Goal: Obtain resource: Download file/media

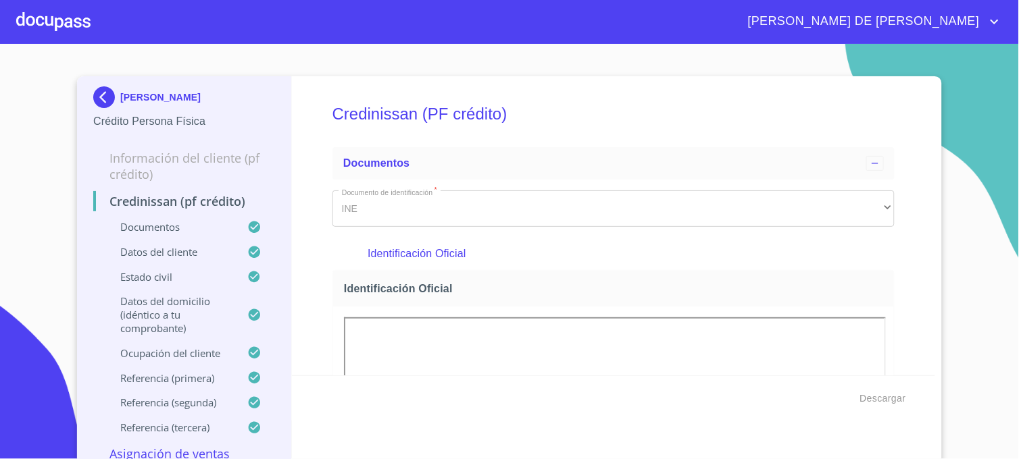
click at [95, 98] on img at bounding box center [106, 97] width 27 height 22
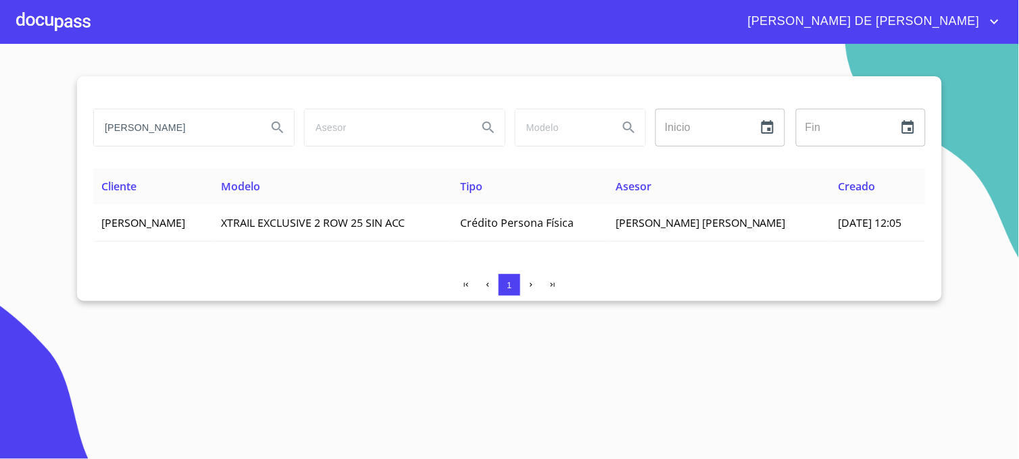
drag, startPoint x: 139, startPoint y: 130, endPoint x: 82, endPoint y: 135, distance: 56.3
click at [82, 135] on div "CORREA CASTRO Inicio ​ Fin ​ Cliente Modelo Tipo Asesor Creado BEATRIZ CORREA C…" at bounding box center [509, 188] width 865 height 225
click at [280, 130] on icon "Search" at bounding box center [277, 127] width 11 height 11
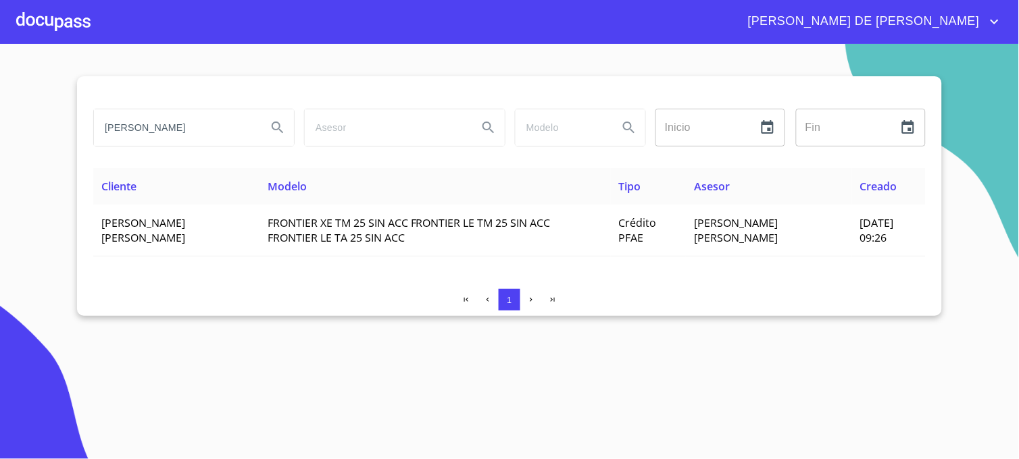
drag, startPoint x: 200, startPoint y: 126, endPoint x: 69, endPoint y: 143, distance: 132.2
click at [69, 143] on section "[PERSON_NAME] Inicio ​ Fin ​ Cliente Modelo Tipo Asesor Creado [PERSON_NAME] [P…" at bounding box center [509, 252] width 1019 height 416
type input "LUVIANO NAVARRO"
click at [284, 136] on button "Search" at bounding box center [278, 127] width 32 height 32
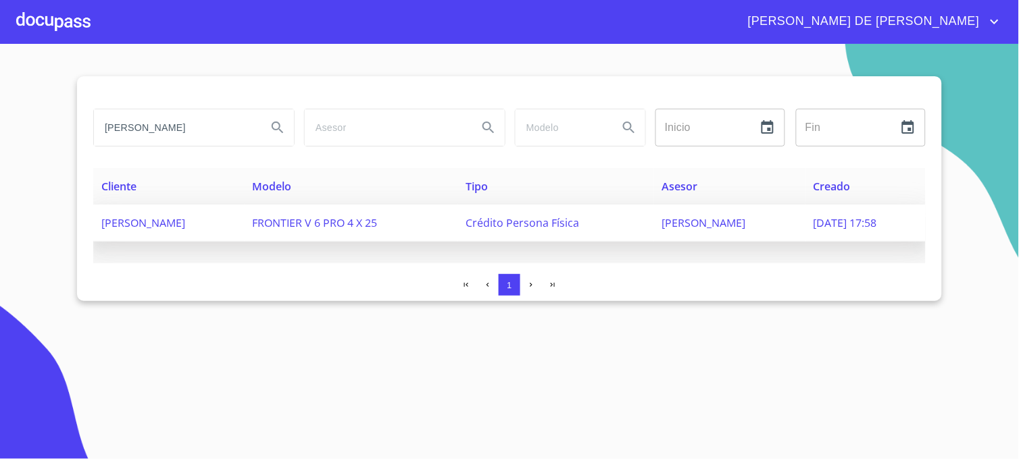
click at [720, 220] on span "CESAR CERDA RODRIGUEZ" at bounding box center [704, 223] width 84 height 15
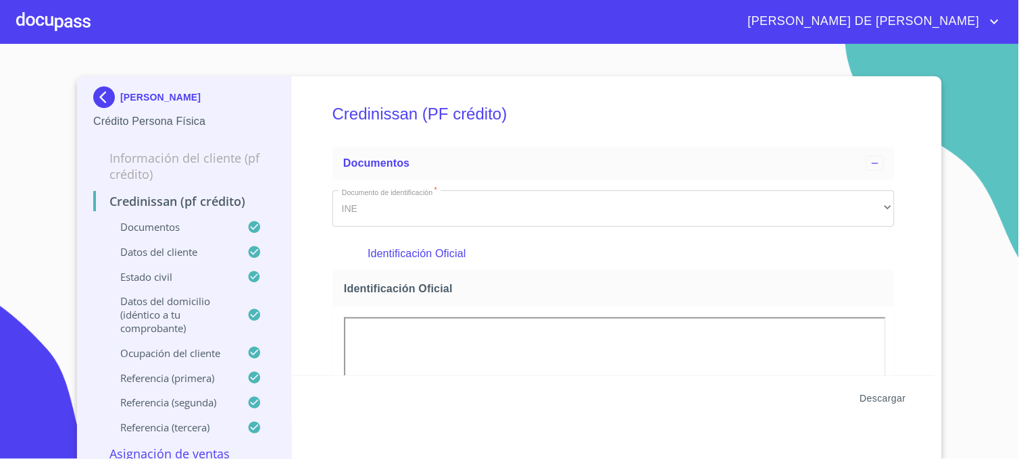
click at [889, 399] on span "Descargar" at bounding box center [883, 399] width 46 height 17
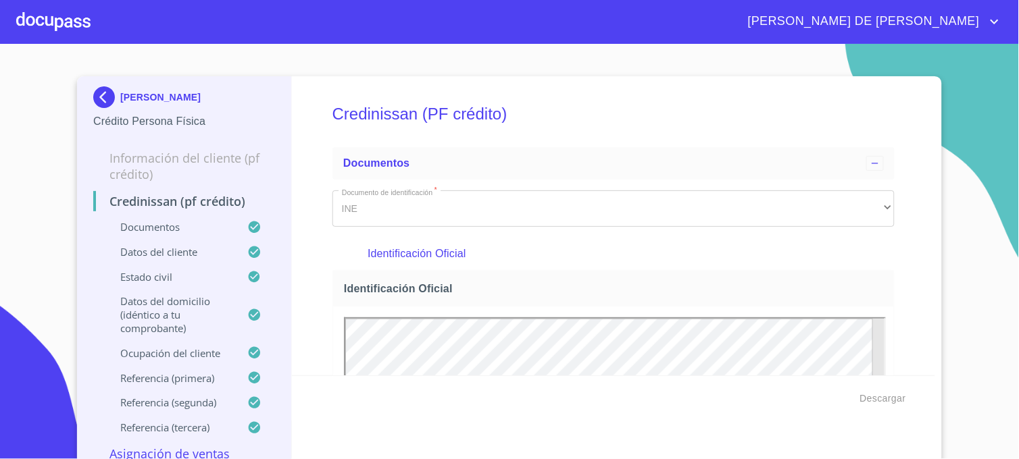
click at [93, 93] on img at bounding box center [106, 97] width 27 height 22
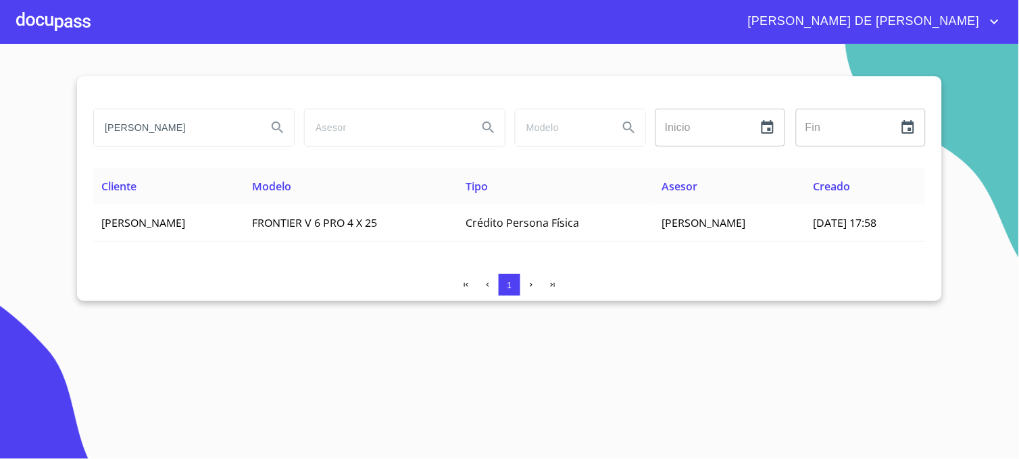
drag, startPoint x: 197, startPoint y: 125, endPoint x: 28, endPoint y: 120, distance: 169.0
click at [28, 120] on section "LUVIANO NAVARRO Inicio ​ Fin ​ Cliente Modelo Tipo Asesor Creado SILVIA LUVIANO…" at bounding box center [509, 252] width 1019 height 416
type input "[PERSON_NAME]"
click at [276, 129] on icon "Search" at bounding box center [278, 128] width 16 height 16
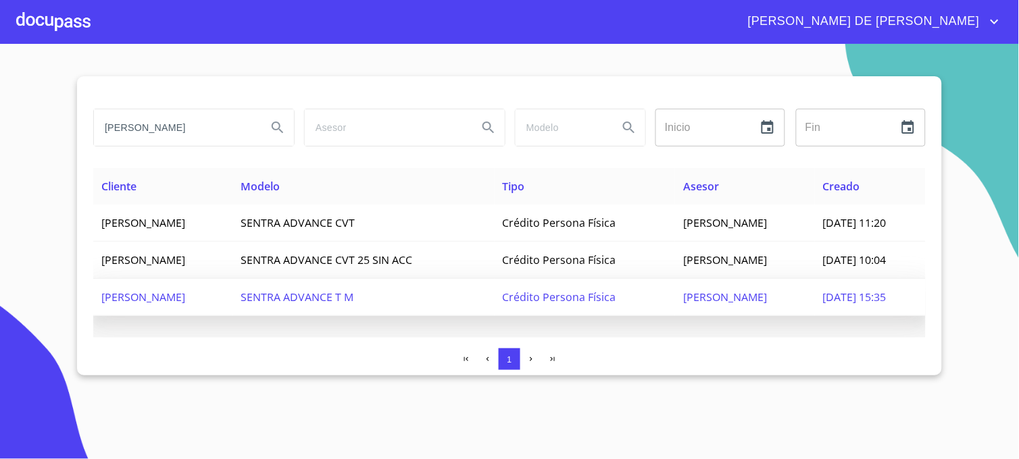
type button "[PERSON_NAME]"
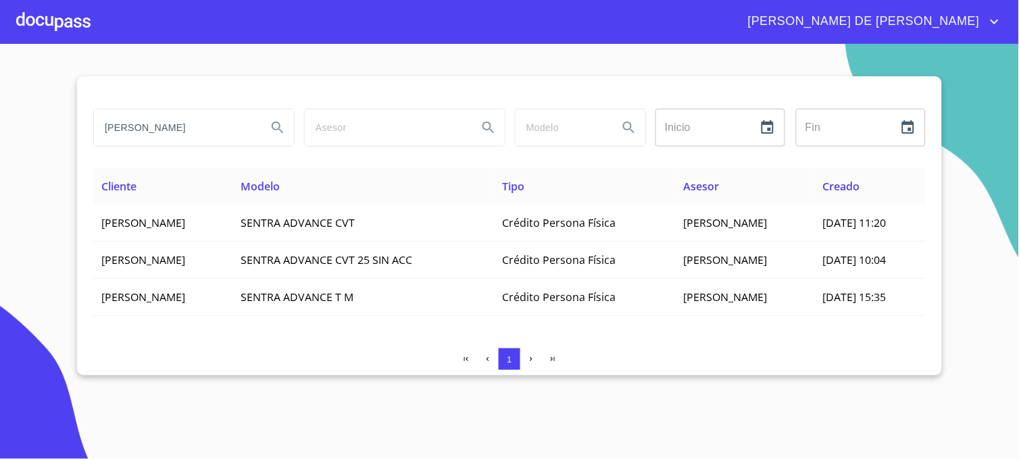
drag, startPoint x: 189, startPoint y: 129, endPoint x: 47, endPoint y: 136, distance: 142.1
click at [17, 128] on section "RUIZ MONTES Inicio ​ Fin ​ Cliente Modelo Tipo Asesor Creado WILFRIDO RUIZ MONT…" at bounding box center [509, 252] width 1019 height 416
click at [713, 393] on section "RUIZ MONTES Inicio ​ Fin ​ Cliente Modelo Tipo Asesor Creado WILFRIDO RUIZ MONT…" at bounding box center [509, 252] width 1019 height 416
click at [989, 197] on section "RUIZ MONTES Inicio ​ Fin ​ Cliente Modelo Tipo Asesor Creado WILFRIDO RUIZ MONT…" at bounding box center [509, 252] width 1019 height 416
click at [532, 357] on icon "button" at bounding box center [531, 359] width 9 height 9
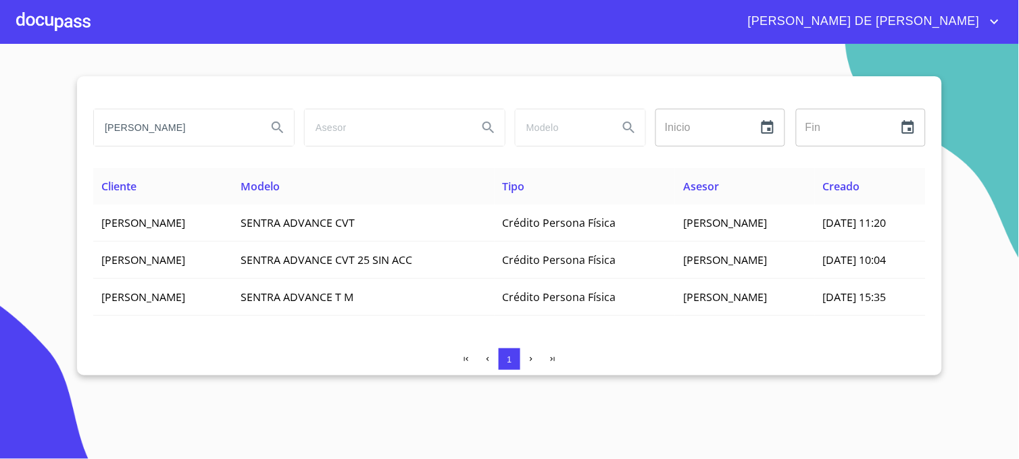
click at [532, 360] on icon "button" at bounding box center [531, 359] width 9 height 9
drag, startPoint x: 198, startPoint y: 131, endPoint x: -3, endPoint y: 130, distance: 201.4
click at [0, 130] on html "MARIA DE JESUS RUIZ MONTES Inicio ​ Fin ​ Cliente Modelo Tipo Asesor Creado WIL…" at bounding box center [509, 229] width 1019 height 459
type input "DUEÑAS CASTAÑEDA"
click at [284, 129] on icon "Search" at bounding box center [278, 128] width 16 height 16
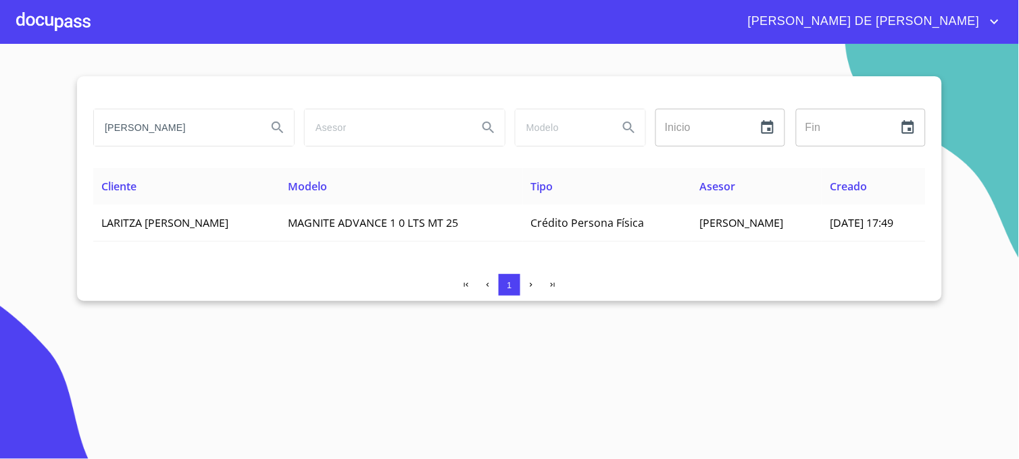
drag, startPoint x: 223, startPoint y: 134, endPoint x: 83, endPoint y: 135, distance: 139.9
click at [83, 135] on div "DUEÑAS CASTAÑEDA Inicio ​ Fin ​ Cliente Modelo Tipo Asesor Creado LARITZA IRACE…" at bounding box center [509, 188] width 865 height 225
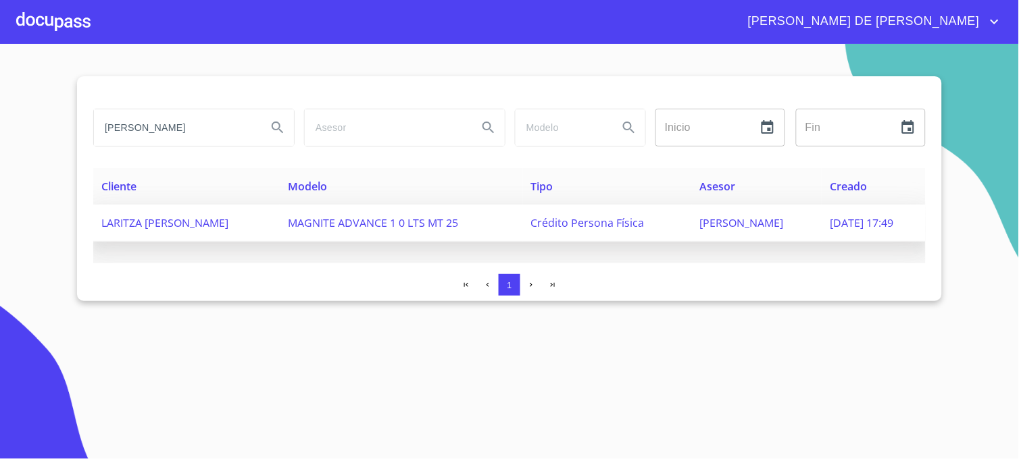
click at [616, 225] on span "Crédito Persona Física" at bounding box center [588, 223] width 114 height 15
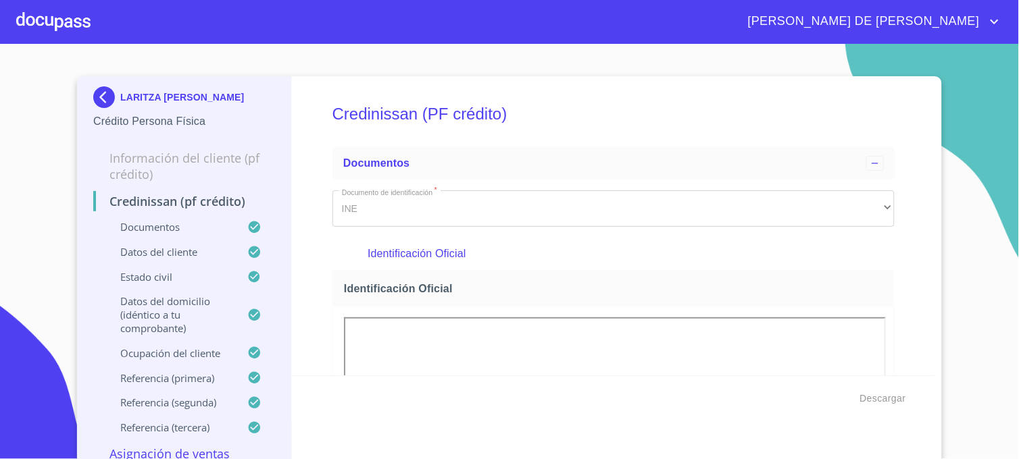
click at [878, 399] on span "Descargar" at bounding box center [883, 399] width 46 height 17
click at [93, 98] on img at bounding box center [106, 97] width 27 height 22
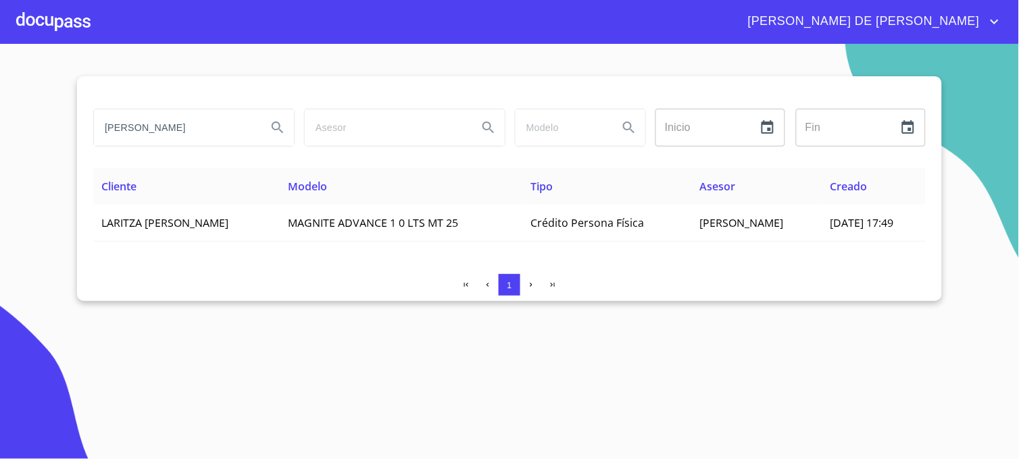
drag, startPoint x: 213, startPoint y: 126, endPoint x: -3, endPoint y: 127, distance: 216.2
click at [0, 127] on html "MARIA DE JESUS DUEÑAS CASTAÑEDA Inicio ​ Fin ​ Cliente Modelo Tipo Asesor Cread…" at bounding box center [509, 229] width 1019 height 459
type input "RUIZ DE DIOS"
click at [273, 126] on icon "Search" at bounding box center [277, 127] width 11 height 11
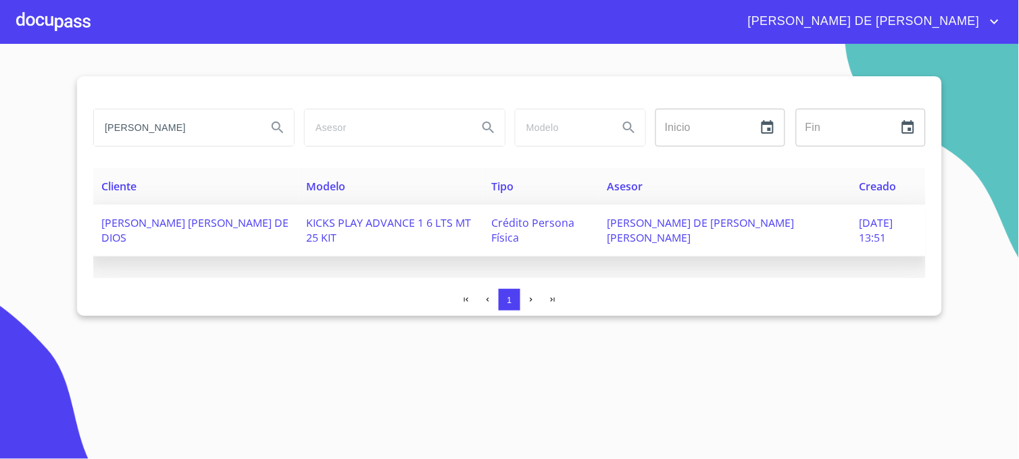
click at [693, 220] on span "JOSÉ DE JESÚS HERNÁNDEZ IBARRA" at bounding box center [700, 231] width 187 height 30
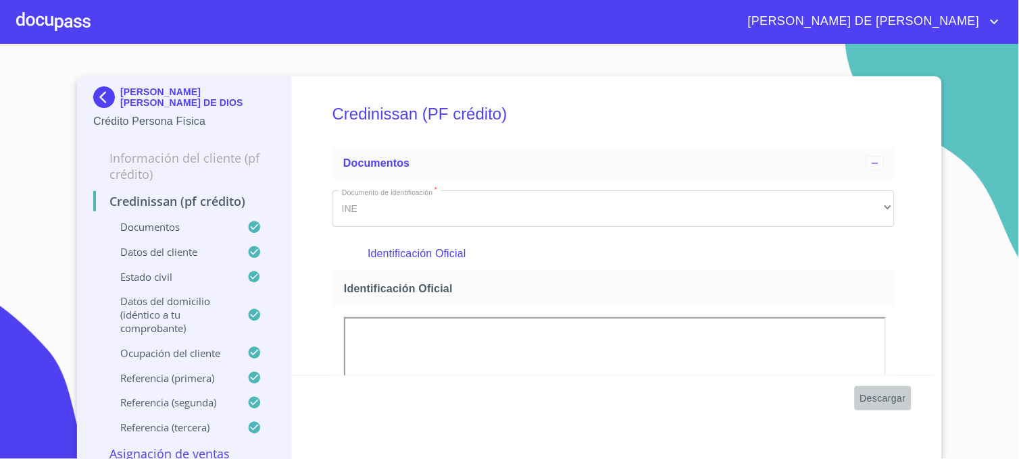
click at [868, 405] on span "Descargar" at bounding box center [883, 399] width 46 height 17
click at [97, 104] on img at bounding box center [106, 97] width 27 height 22
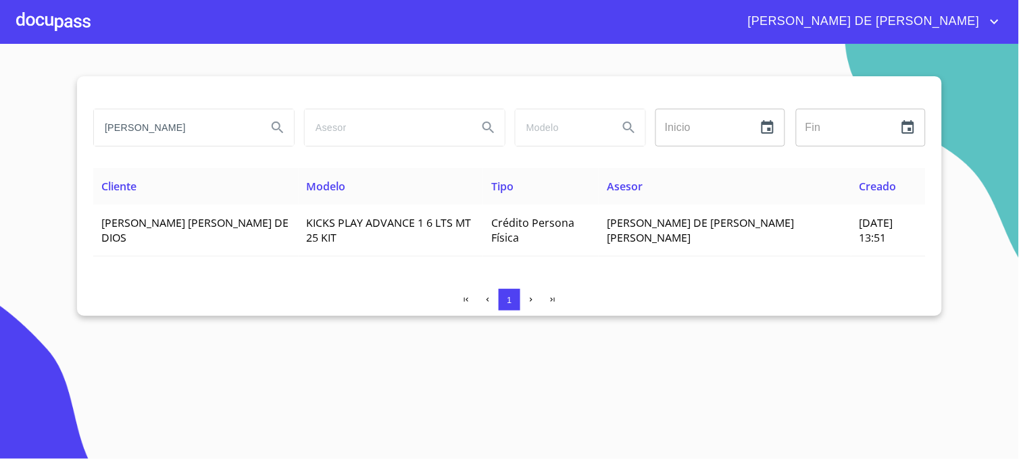
drag, startPoint x: 184, startPoint y: 127, endPoint x: 69, endPoint y: 130, distance: 114.9
click at [70, 129] on section "RUIZ DE DIOS Inicio ​ Fin ​ Cliente Modelo Tipo Asesor Creado MIGUEL ANGEL RUIZ…" at bounding box center [509, 252] width 1019 height 416
type input "[PERSON_NAME]"
click at [275, 126] on icon "Search" at bounding box center [278, 128] width 16 height 16
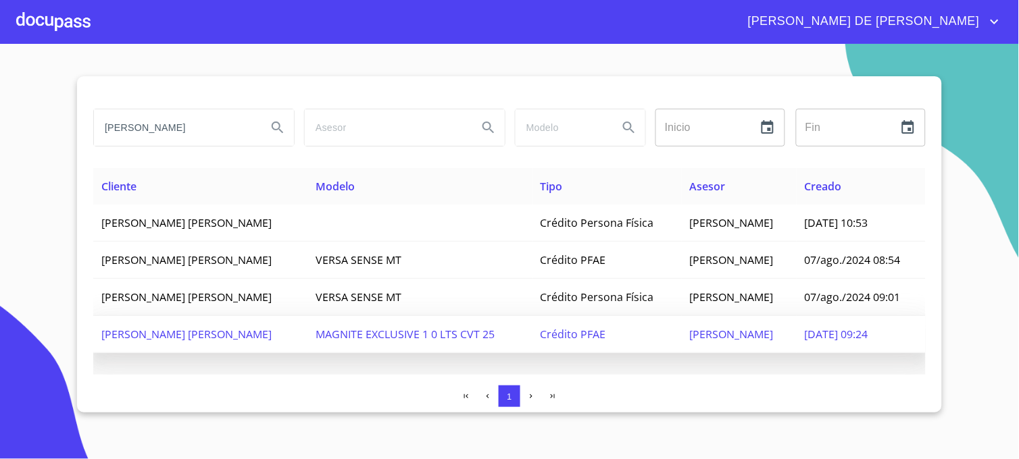
click at [834, 334] on span "[DATE] 09:24" at bounding box center [837, 334] width 64 height 15
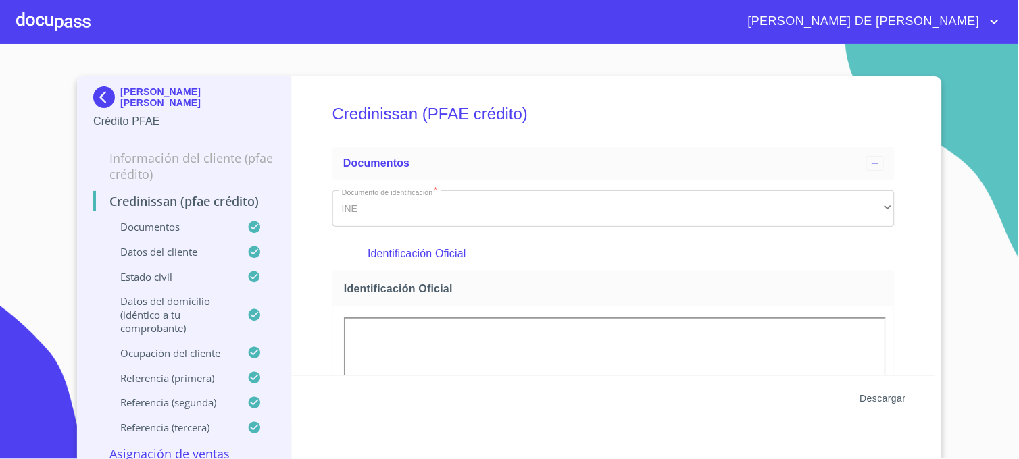
click at [877, 397] on span "Descargar" at bounding box center [883, 399] width 46 height 17
click at [973, 174] on section "[PERSON_NAME] [PERSON_NAME] Crédito PFAE Información del cliente (PFAE crédito)…" at bounding box center [509, 252] width 1019 height 416
click at [872, 399] on span "Descargar" at bounding box center [883, 399] width 46 height 17
click at [96, 97] on img at bounding box center [106, 97] width 27 height 22
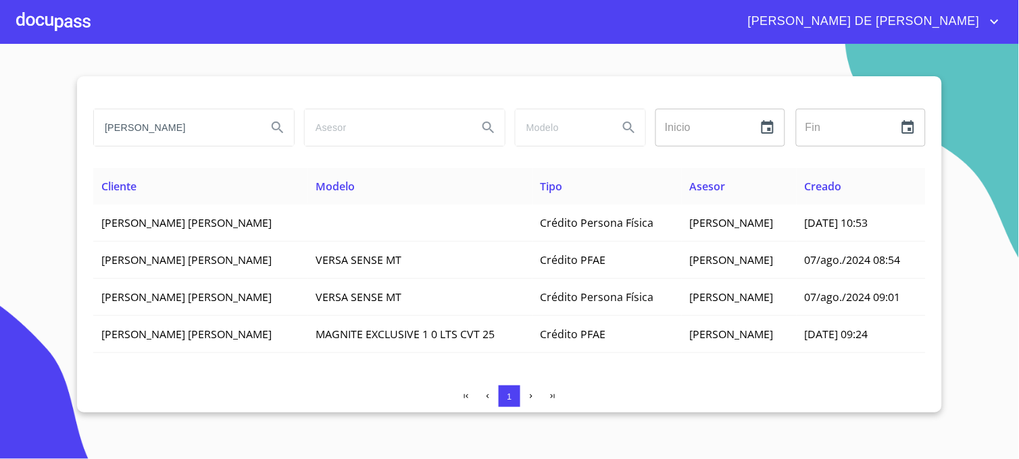
drag, startPoint x: 197, startPoint y: 129, endPoint x: 74, endPoint y: 137, distance: 122.6
click at [74, 137] on section "[PERSON_NAME] Inicio ​ Fin ​ Cliente Modelo Tipo Asesor Creado [PERSON_NAME] [P…" at bounding box center [509, 252] width 1019 height 416
type input "[PERSON_NAME]"
click at [274, 122] on icon "Search" at bounding box center [278, 128] width 16 height 16
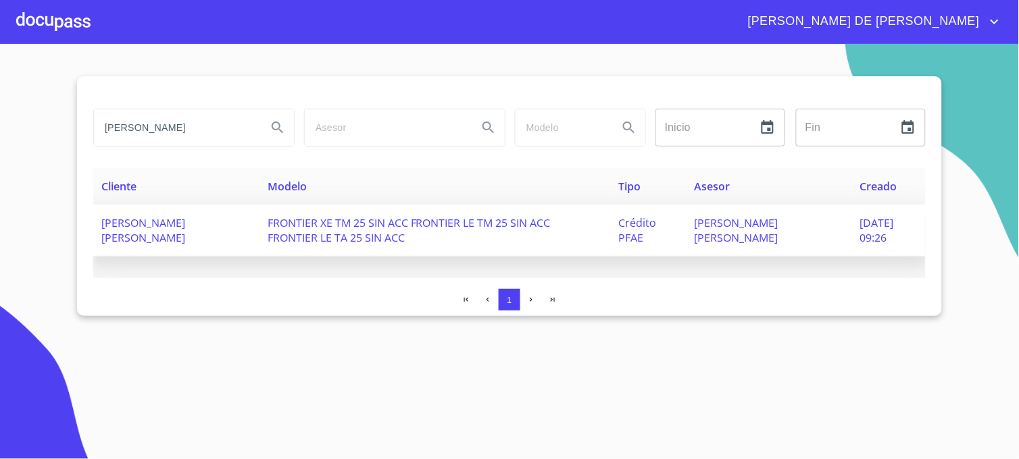
click at [710, 241] on span "[PERSON_NAME] [PERSON_NAME]" at bounding box center [736, 231] width 84 height 30
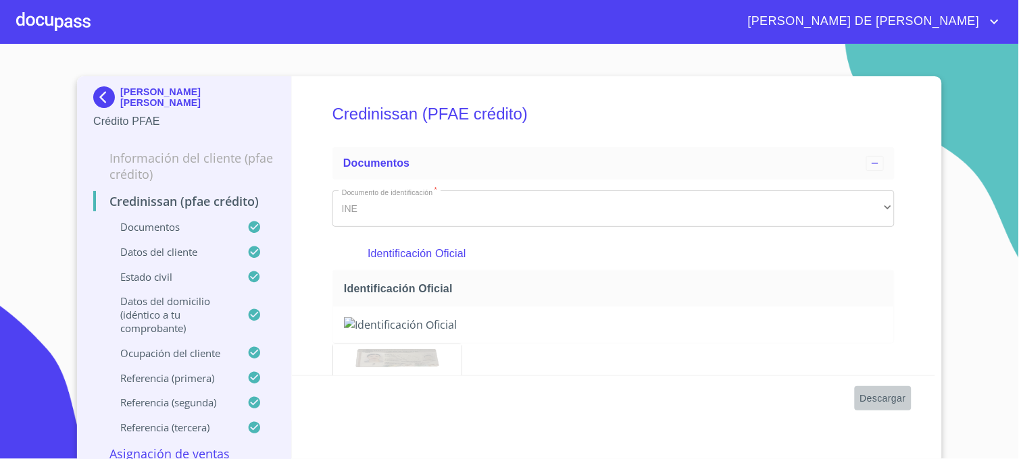
click at [876, 396] on span "Descargar" at bounding box center [883, 399] width 46 height 17
click at [104, 100] on img at bounding box center [106, 97] width 27 height 22
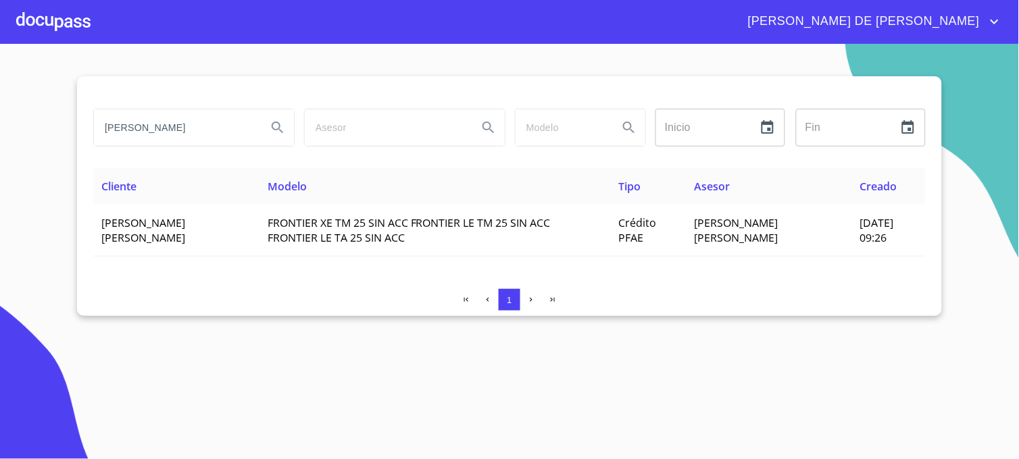
drag, startPoint x: 197, startPoint y: 124, endPoint x: 86, endPoint y: 142, distance: 112.9
click at [86, 142] on div "[PERSON_NAME] Inicio ​ Fin ​ Cliente Modelo Tipo Asesor Creado [PERSON_NAME] [P…" at bounding box center [509, 196] width 865 height 240
type input "[PERSON_NAME]"
click at [277, 138] on button "Search" at bounding box center [278, 127] width 32 height 32
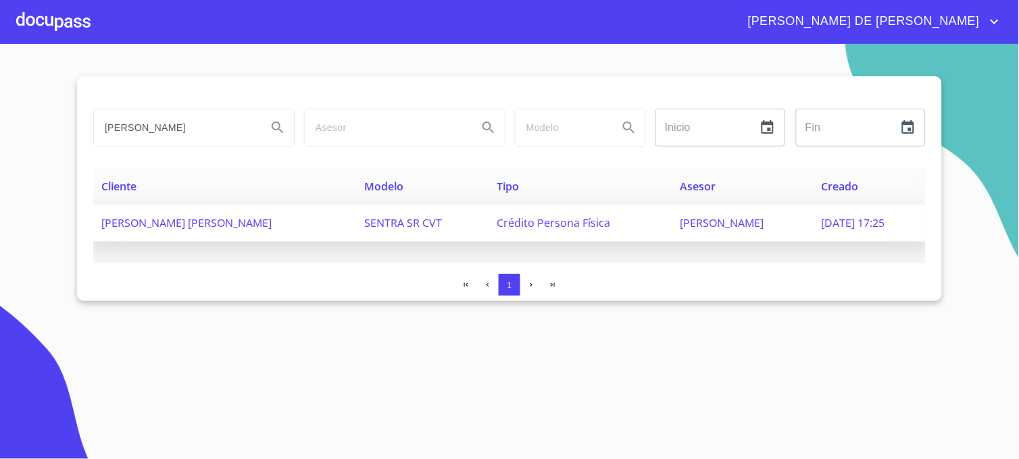
click at [691, 228] on span "[PERSON_NAME]" at bounding box center [722, 223] width 84 height 15
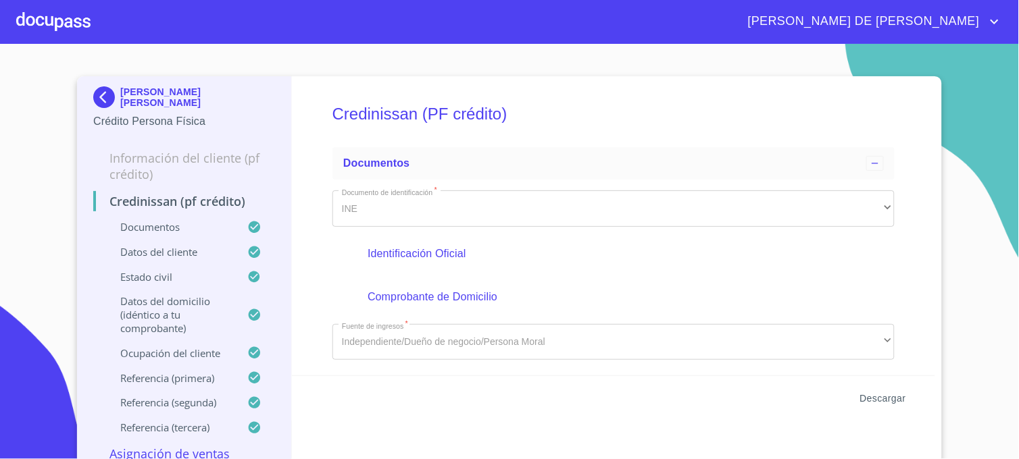
click at [872, 397] on span "Descargar" at bounding box center [883, 399] width 46 height 17
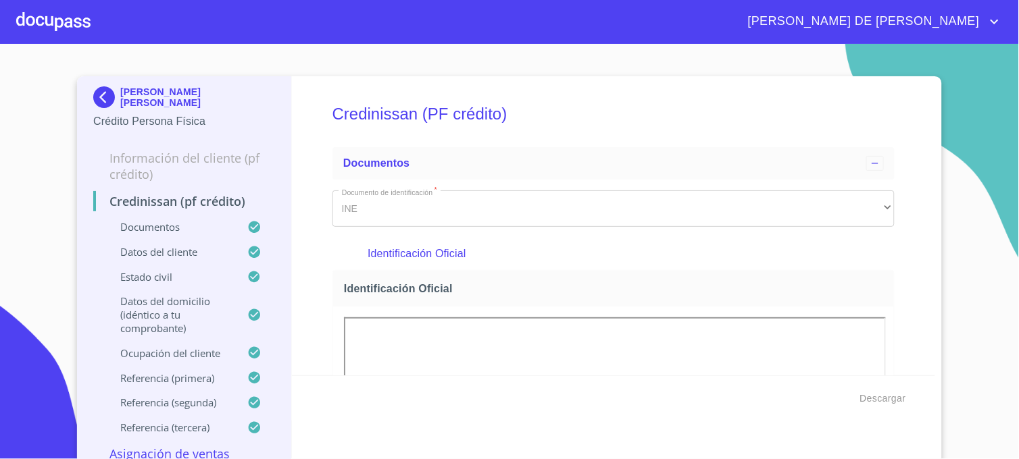
click at [99, 93] on img at bounding box center [106, 97] width 27 height 22
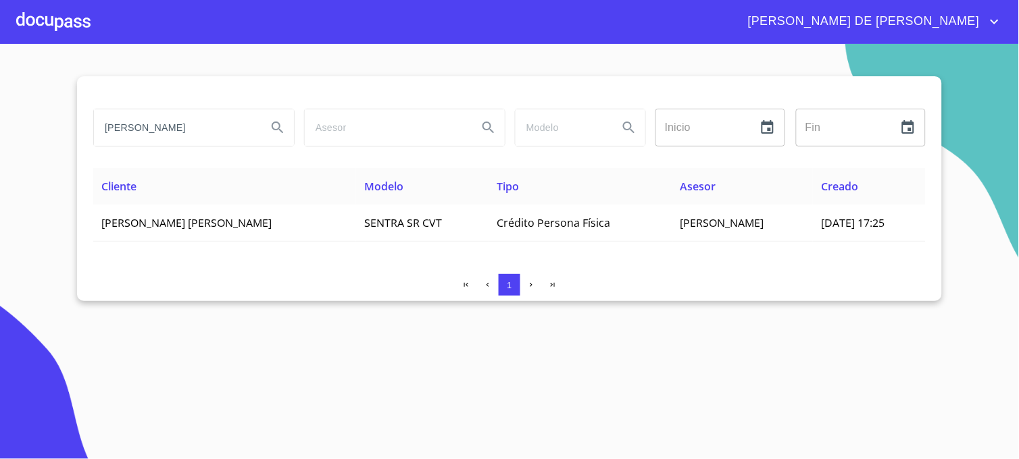
drag, startPoint x: 204, startPoint y: 127, endPoint x: 20, endPoint y: 139, distance: 184.2
click at [20, 139] on section "[PERSON_NAME] Inicio ​ Fin ​ Cliente Modelo Tipo Asesor Creado [PERSON_NAME] [P…" at bounding box center [509, 252] width 1019 height 416
type input "[PERSON_NAME]"
click at [272, 132] on icon "Search" at bounding box center [278, 128] width 16 height 16
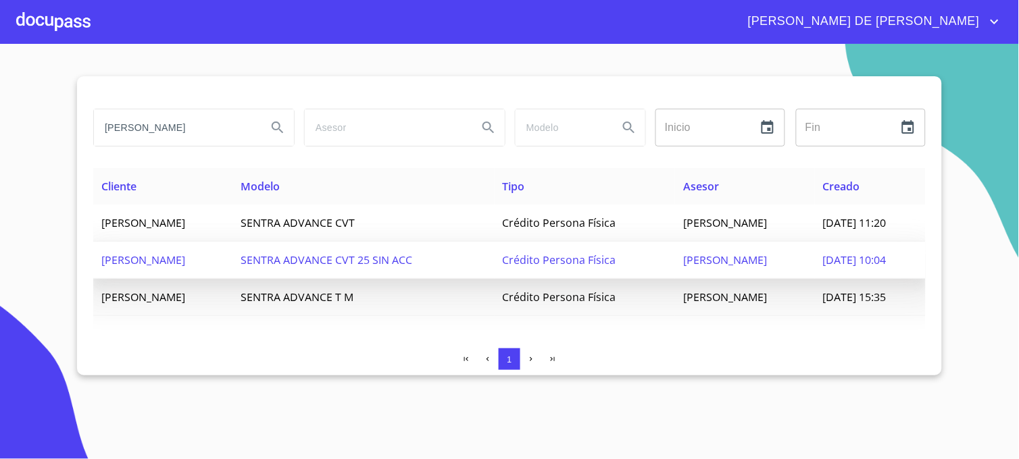
click at [823, 258] on span "[DATE] 10:04" at bounding box center [855, 260] width 64 height 15
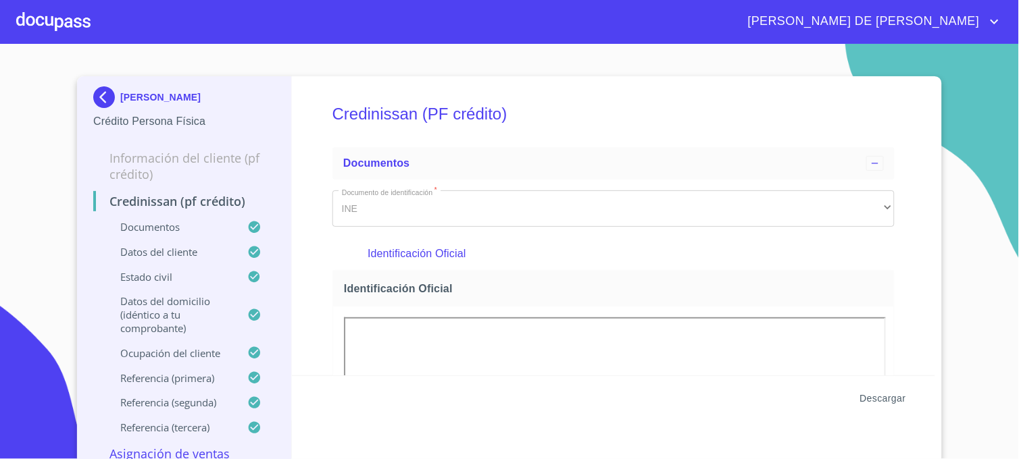
click at [862, 394] on span "Descargar" at bounding box center [883, 399] width 46 height 17
